Goal: Task Accomplishment & Management: Complete application form

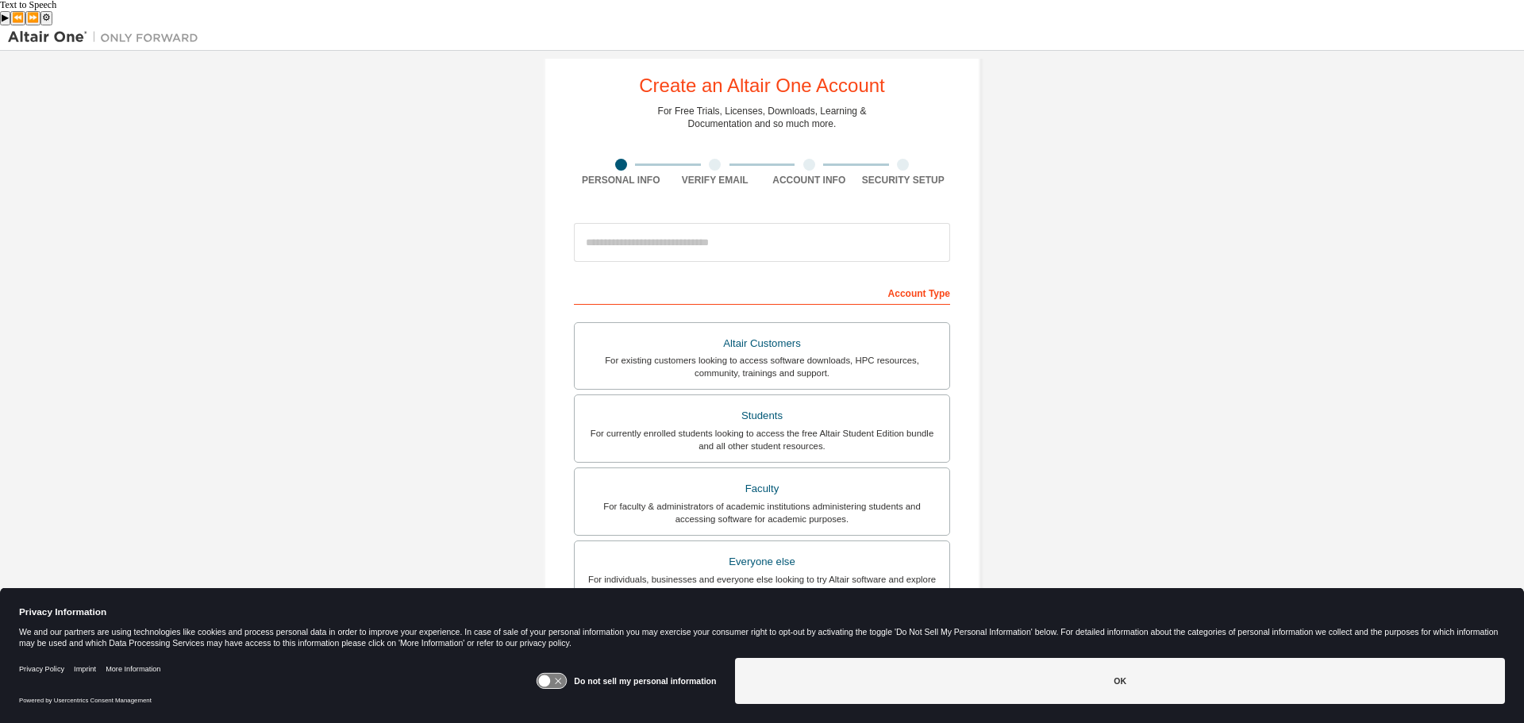
scroll to position [79, 0]
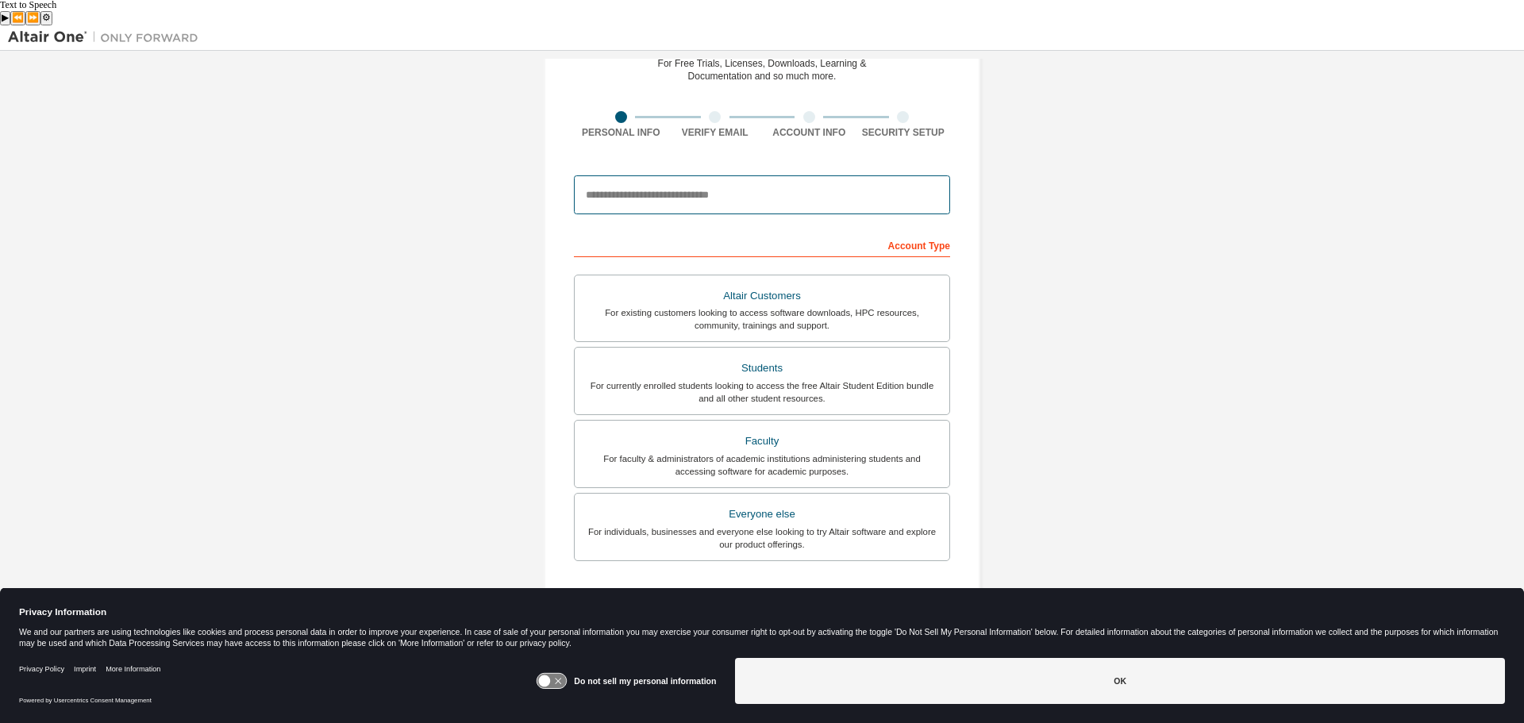
click at [626, 175] on input "email" at bounding box center [762, 194] width 376 height 38
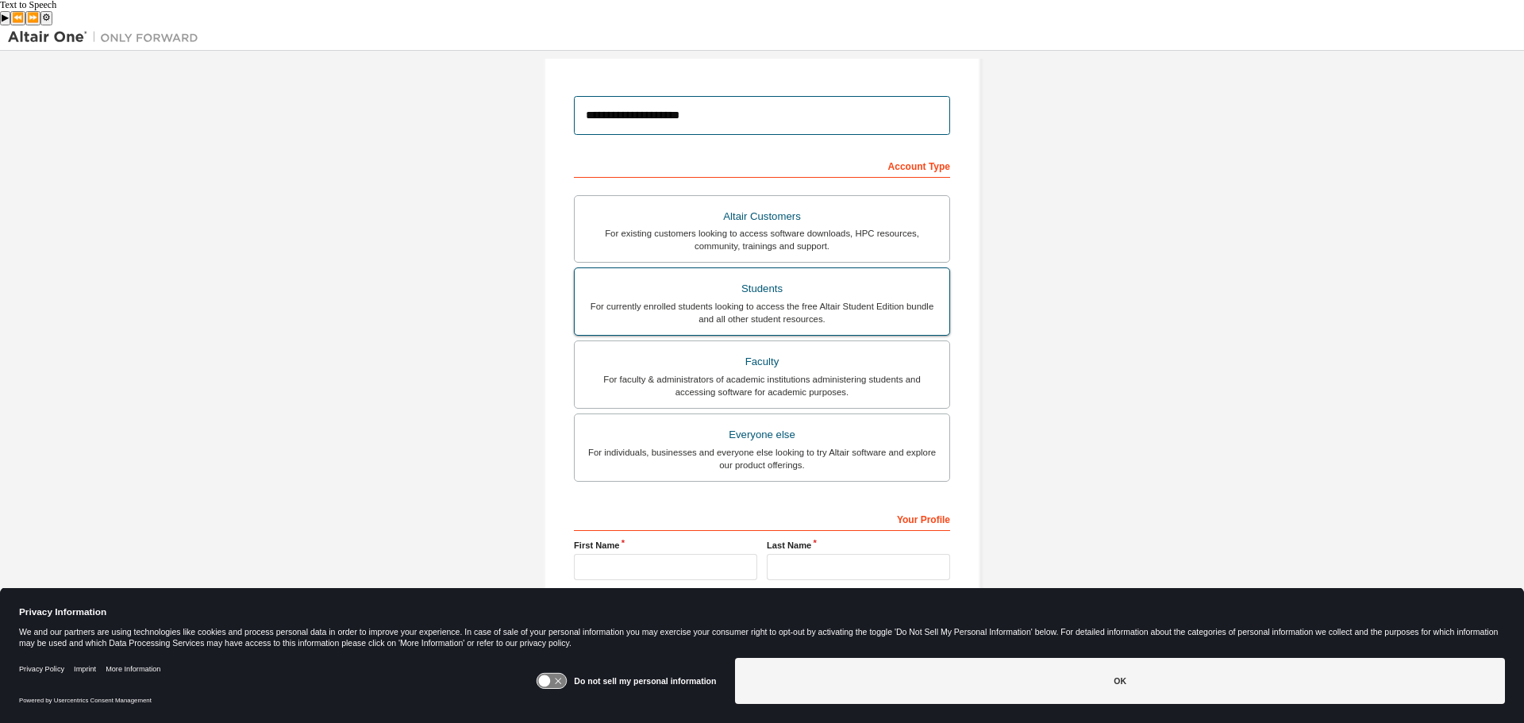
type input "**********"
click at [778, 278] on div "Students" at bounding box center [762, 289] width 356 height 22
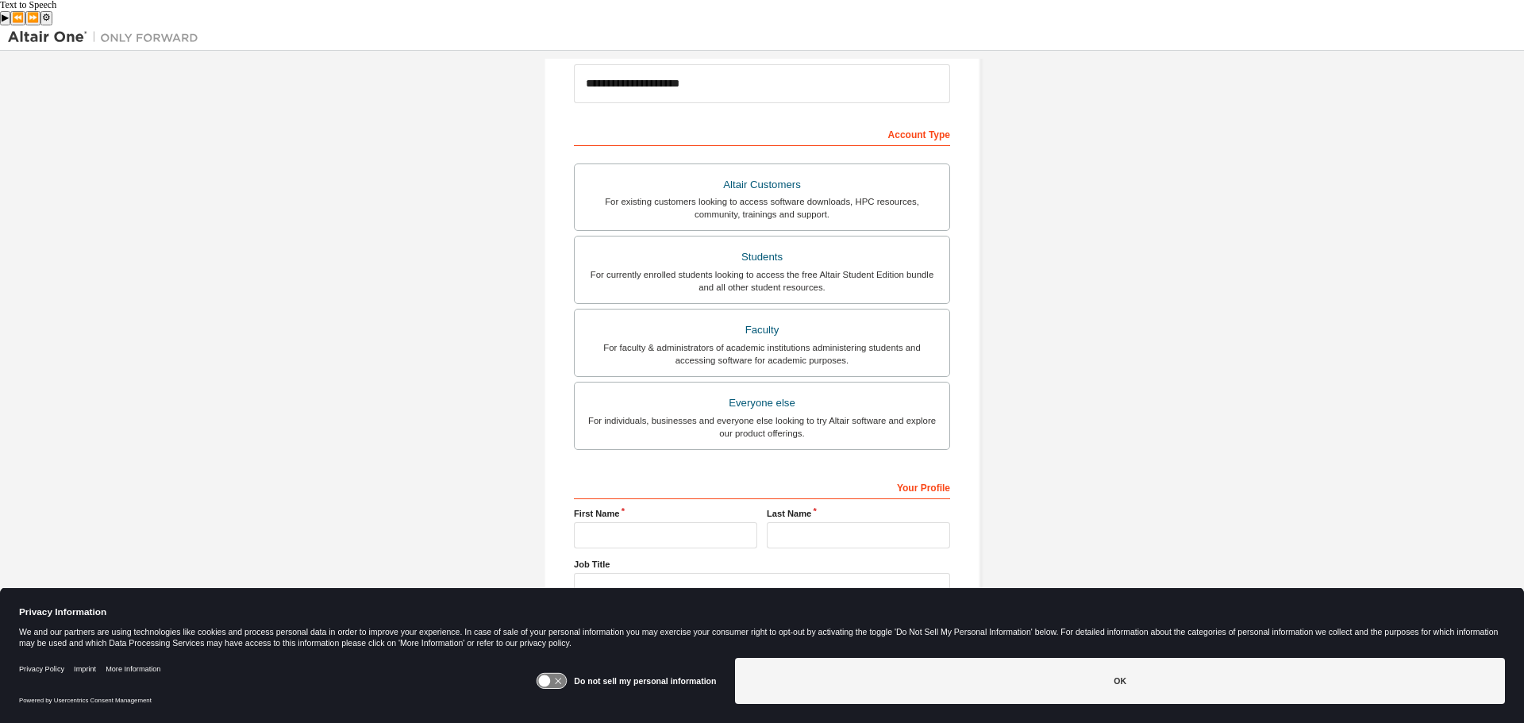
scroll to position [205, 0]
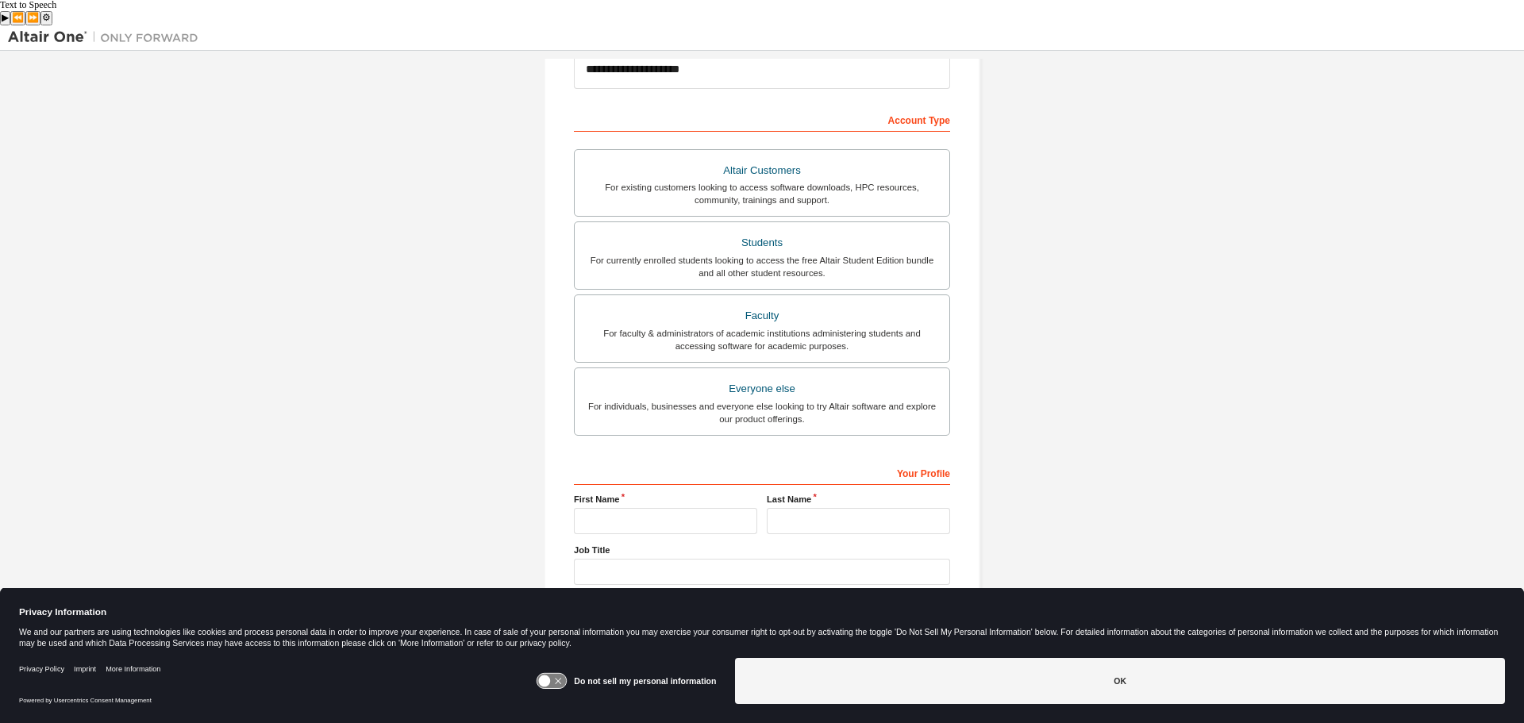
click at [651, 493] on label "First Name" at bounding box center [665, 499] width 183 height 13
click at [655, 508] on input "text" at bounding box center [665, 521] width 183 height 26
type input "***"
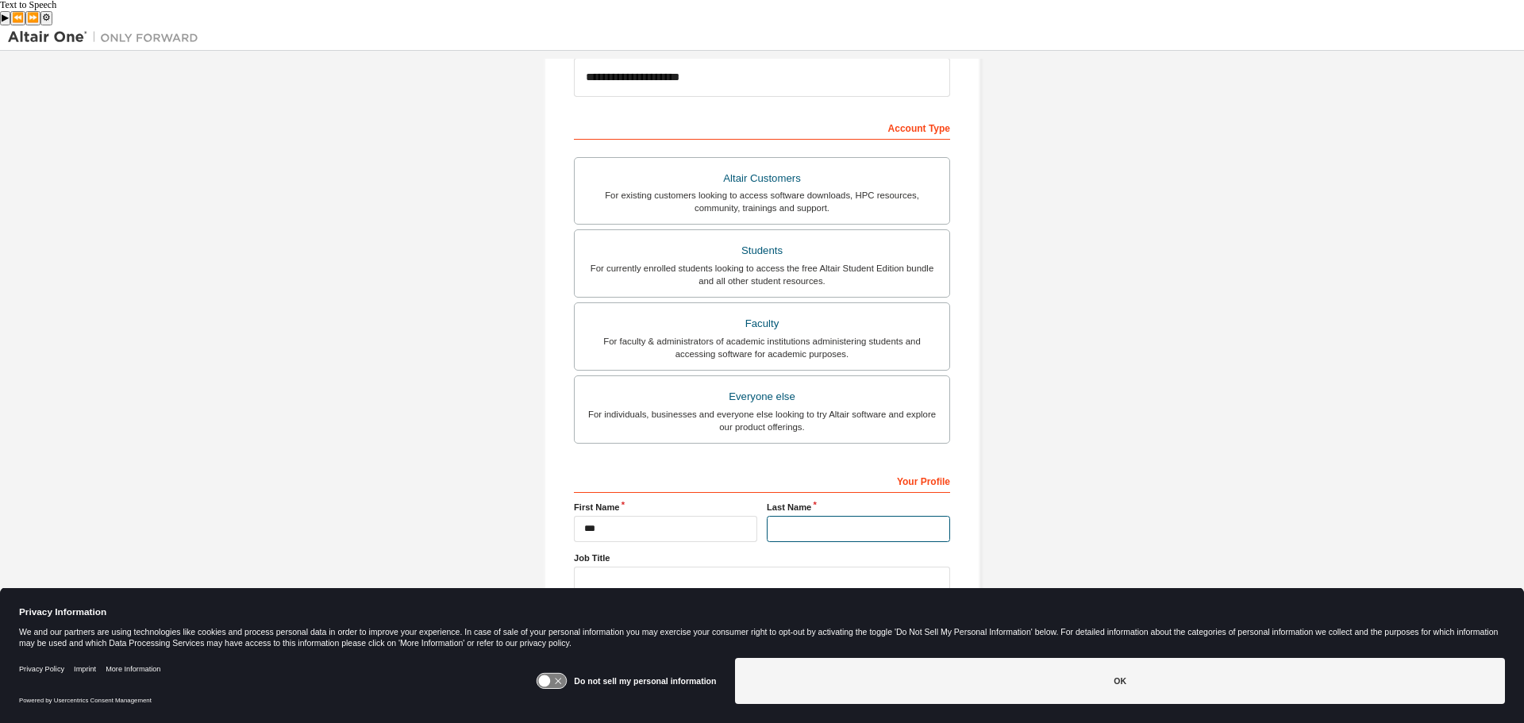
click at [837, 516] on input "text" at bounding box center [858, 529] width 183 height 26
type input "******"
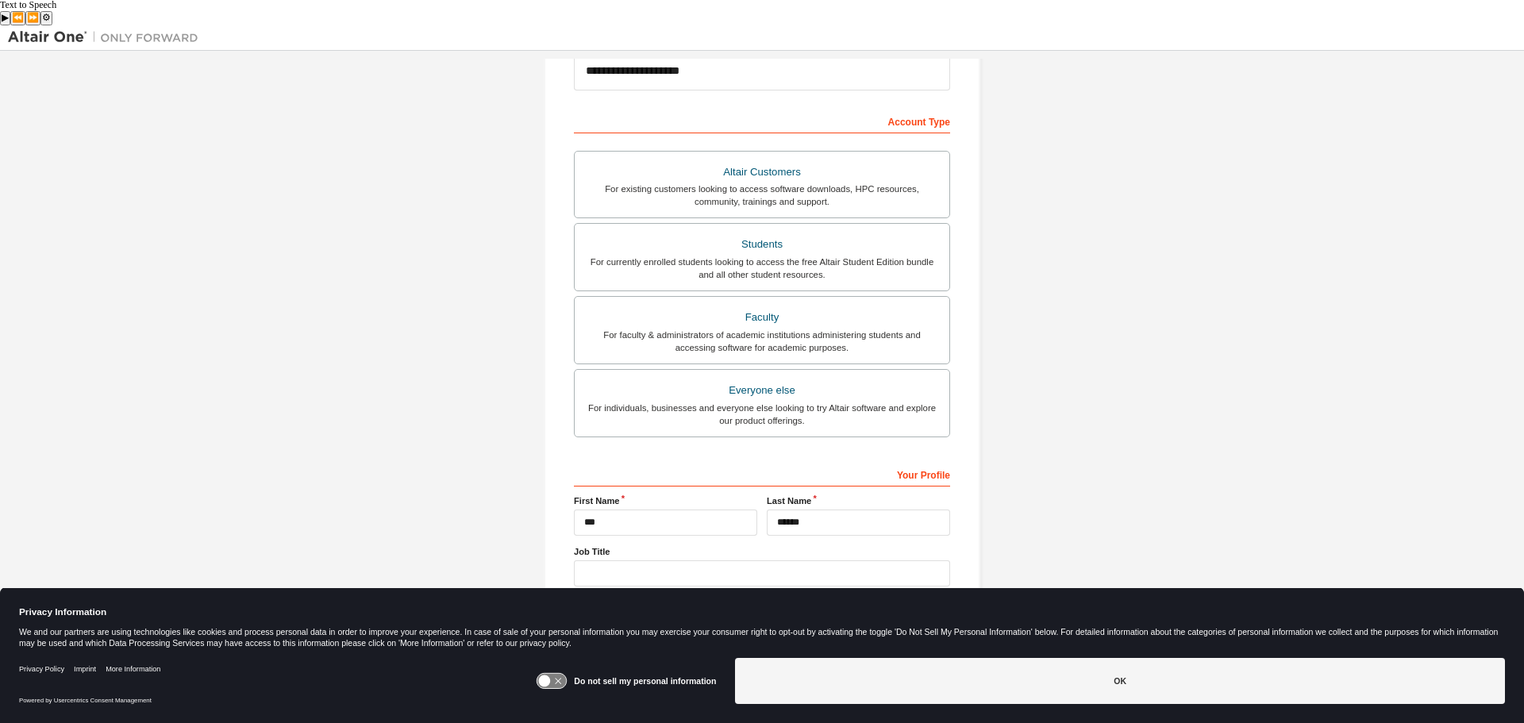
scroll to position [205, 0]
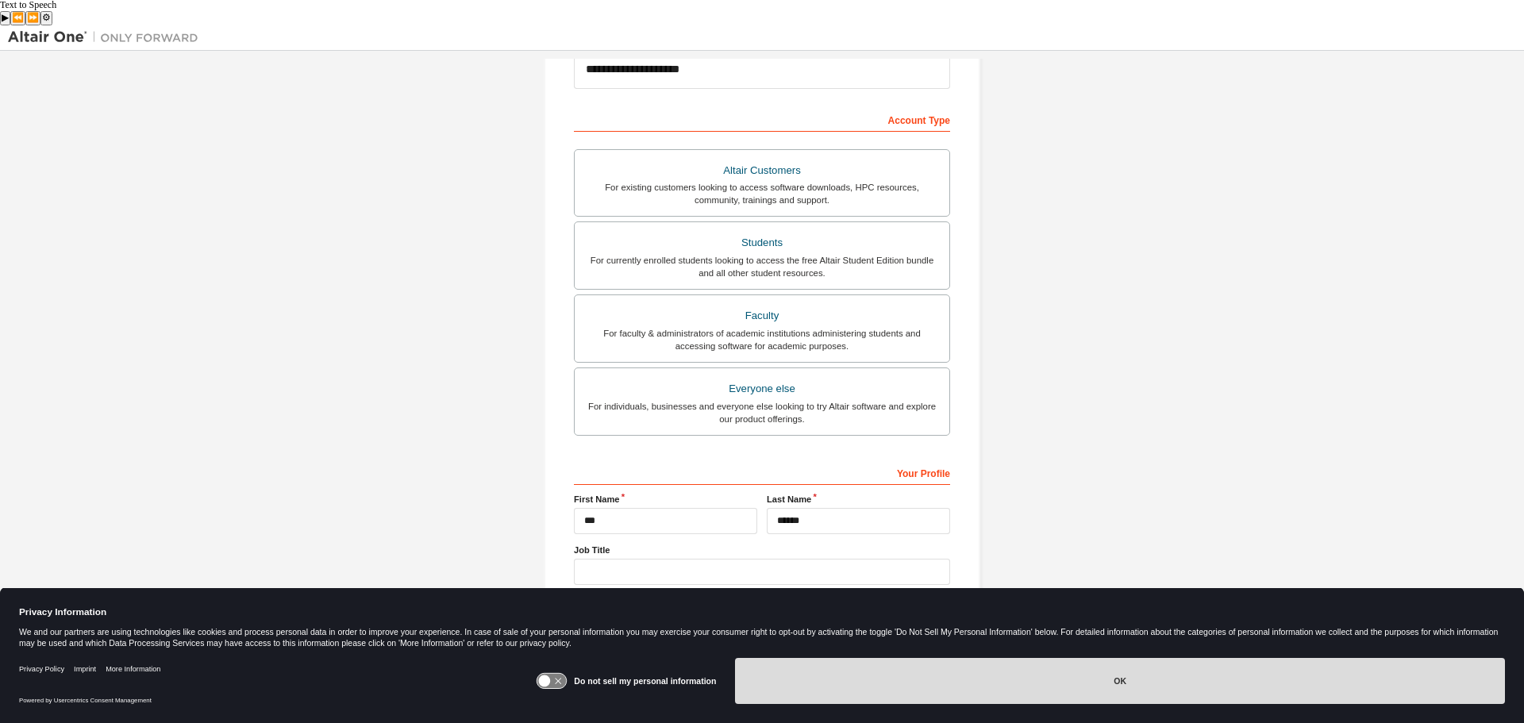
click at [963, 663] on button "OK" at bounding box center [1120, 681] width 770 height 46
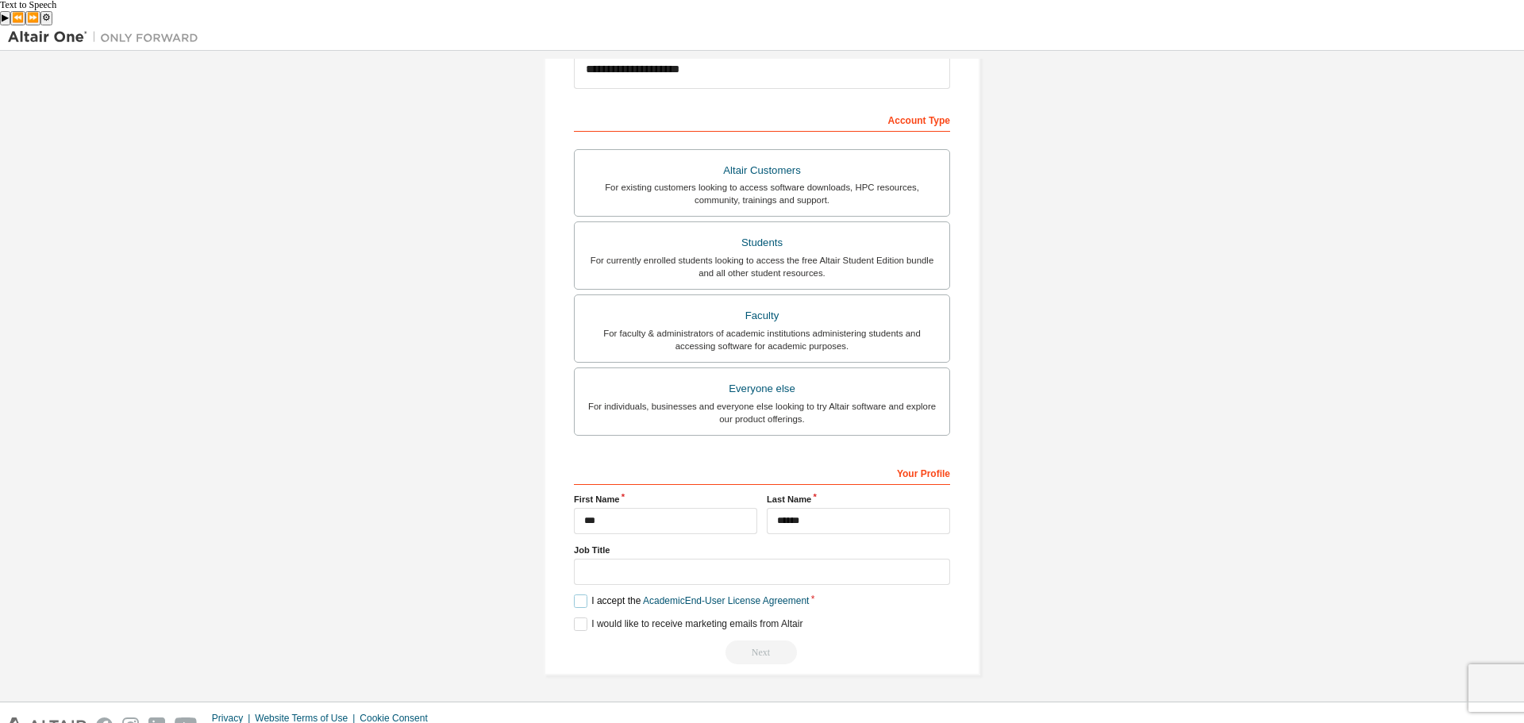
click at [597, 595] on label "I accept the Academic End-User License Agreement" at bounding box center [691, 601] width 235 height 13
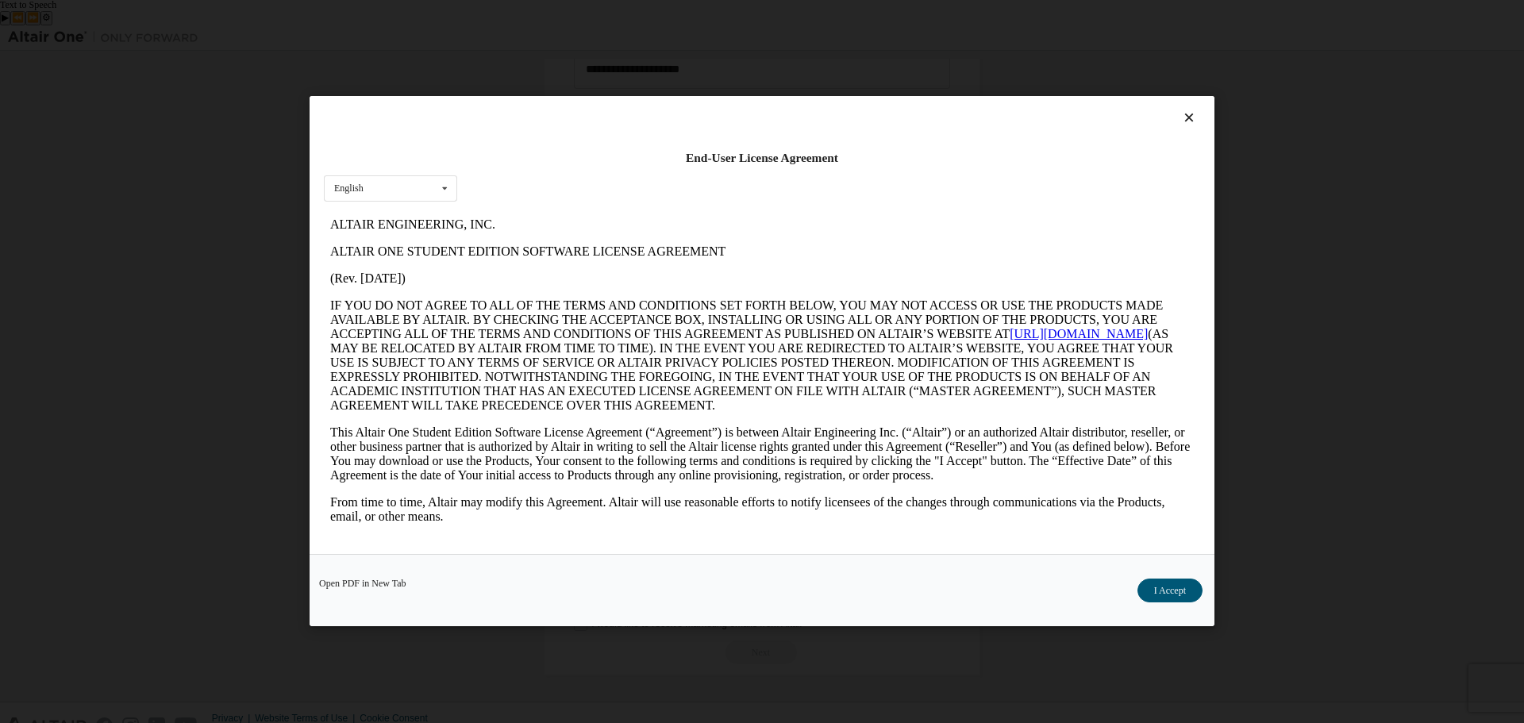
scroll to position [0, 0]
click at [1180, 593] on button "I Accept" at bounding box center [1170, 591] width 65 height 24
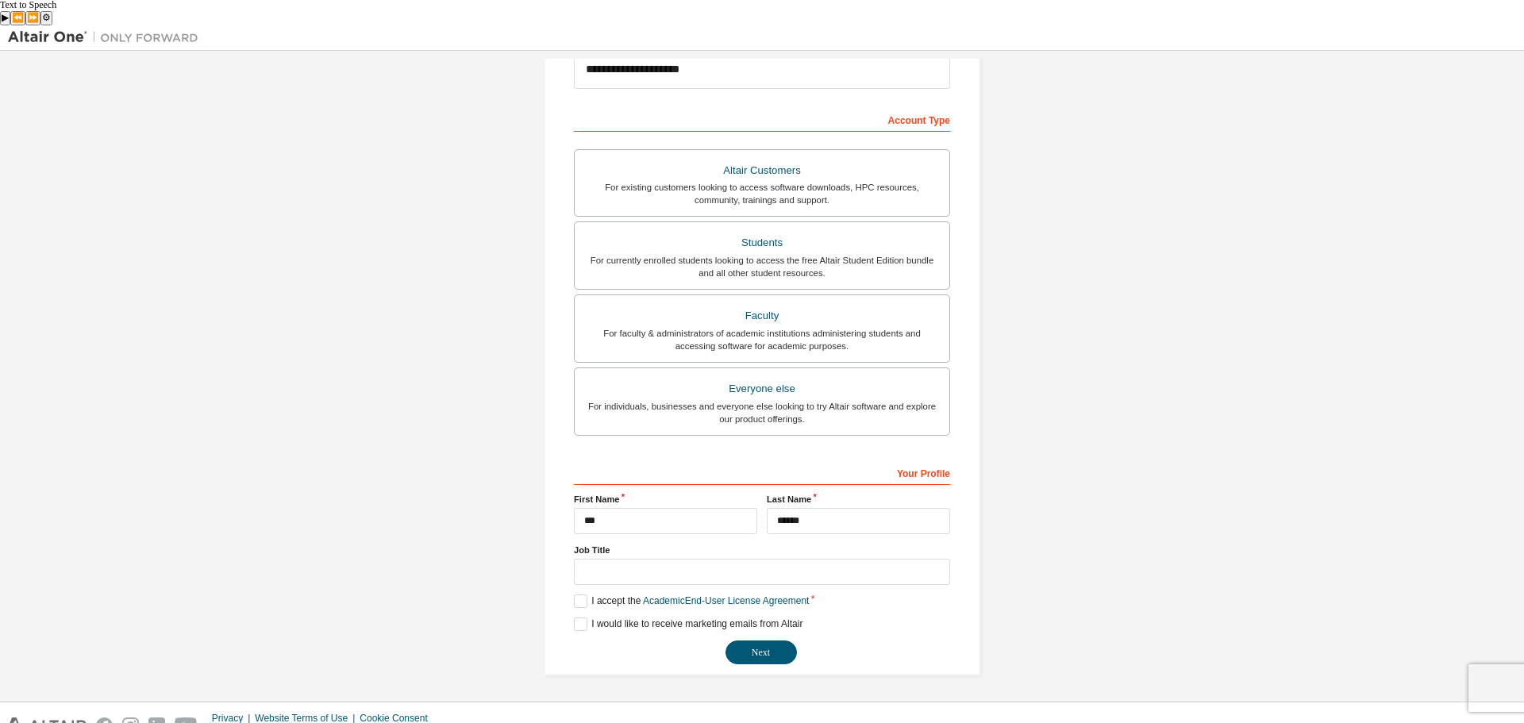
click at [616, 544] on label "Job Title" at bounding box center [762, 550] width 376 height 13
click at [625, 559] on input "text" at bounding box center [762, 572] width 376 height 26
type input "*******"
click at [783, 641] on button "Next" at bounding box center [761, 653] width 71 height 24
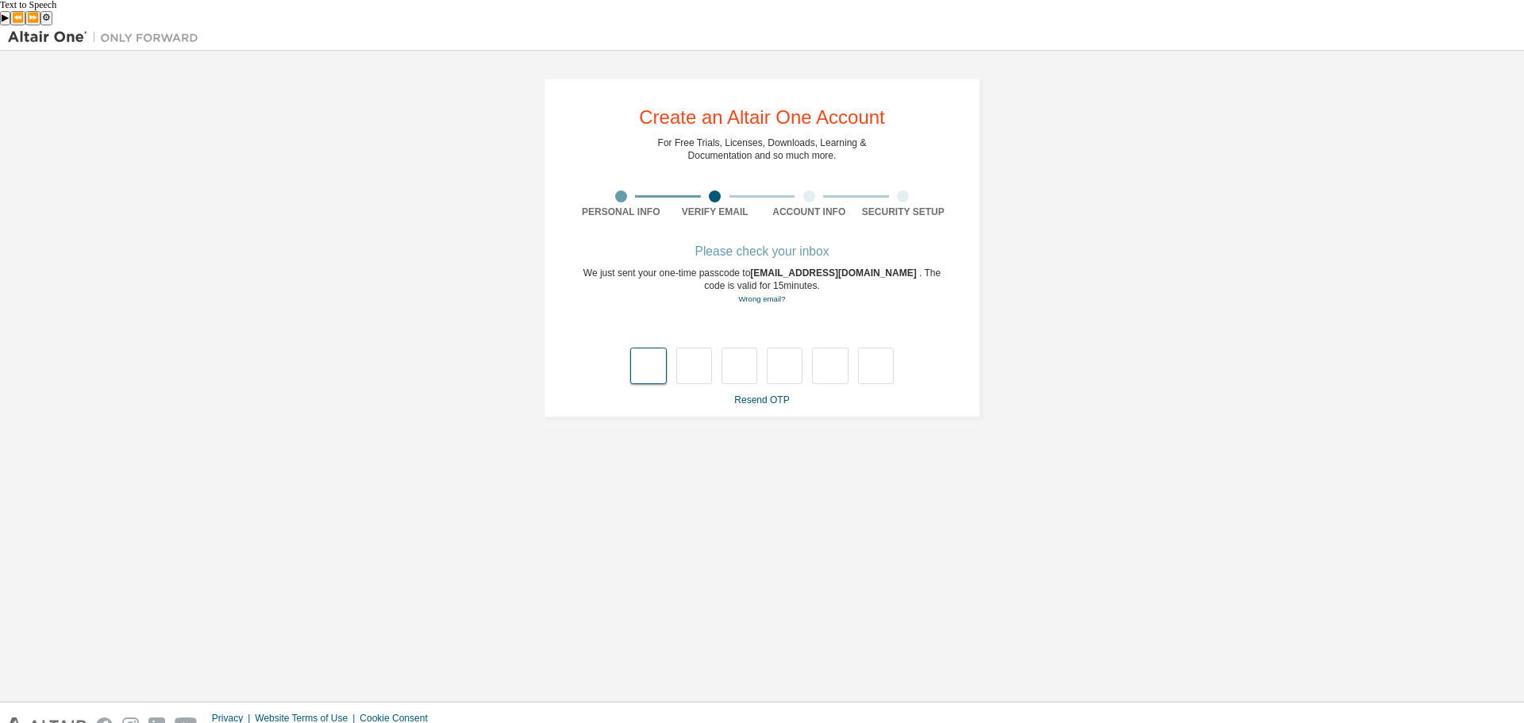
click at [634, 348] on input "text" at bounding box center [648, 366] width 36 height 37
type input "*"
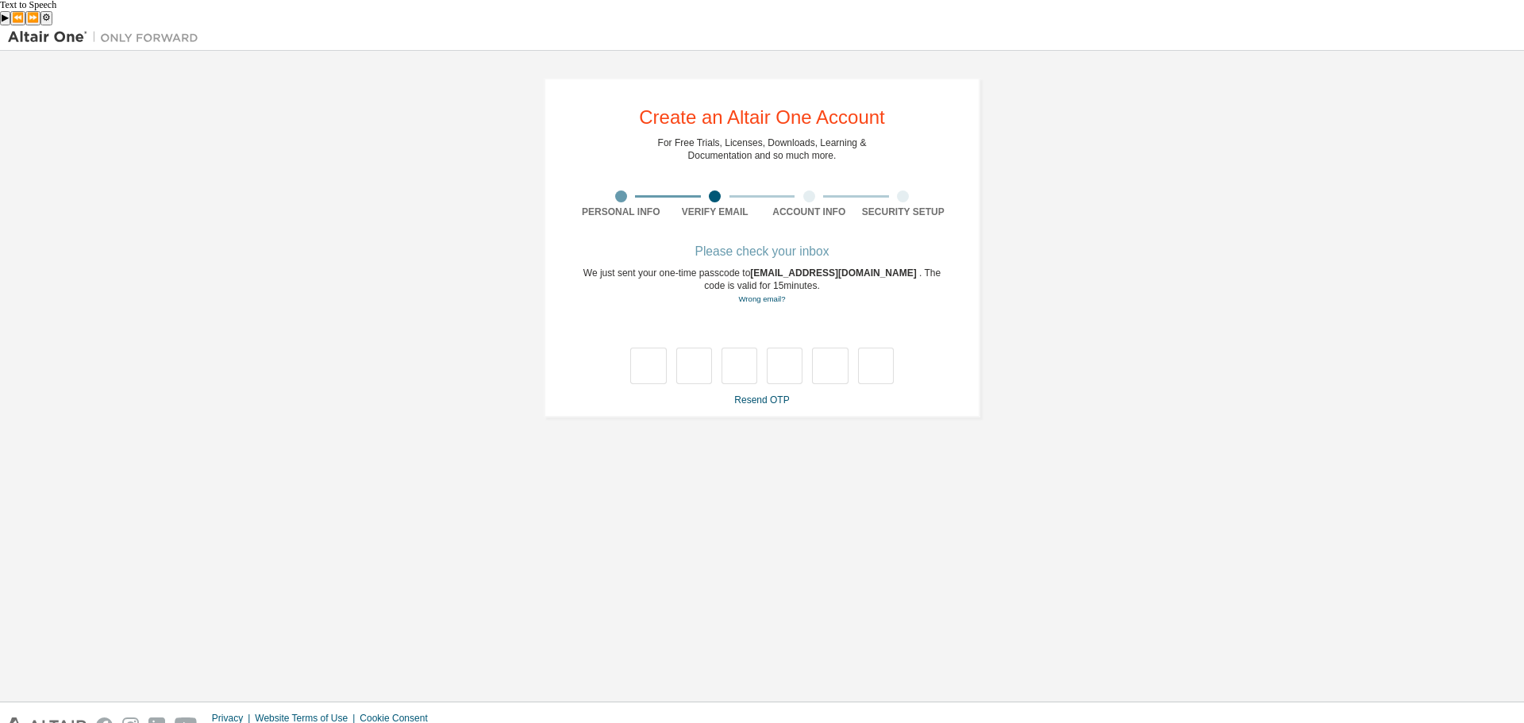
type input "*"
